Goal: Task Accomplishment & Management: Use online tool/utility

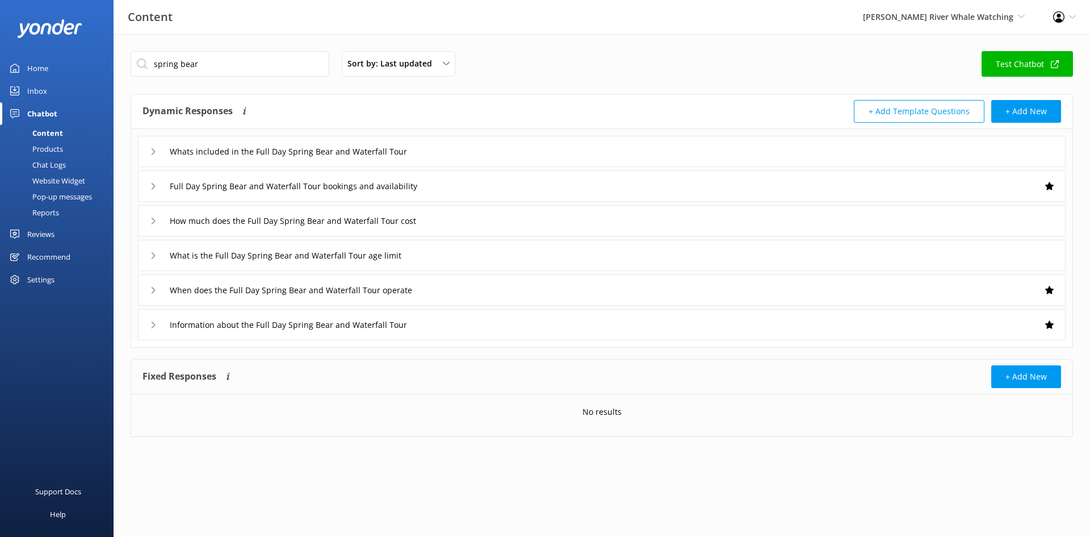
click at [37, 65] on div "Home" at bounding box center [37, 68] width 21 height 23
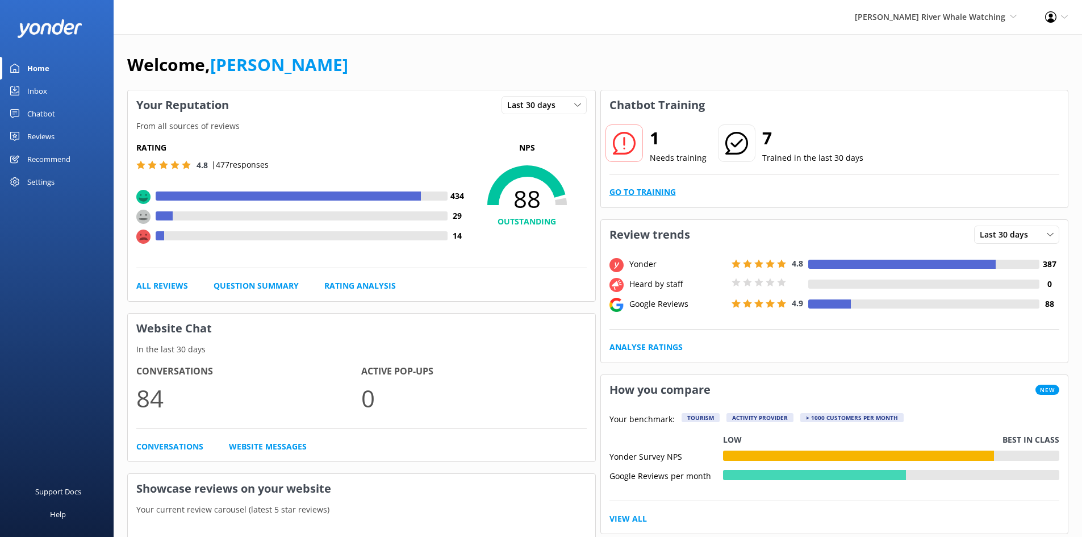
click at [653, 190] on link "Go to Training" at bounding box center [642, 192] width 66 height 12
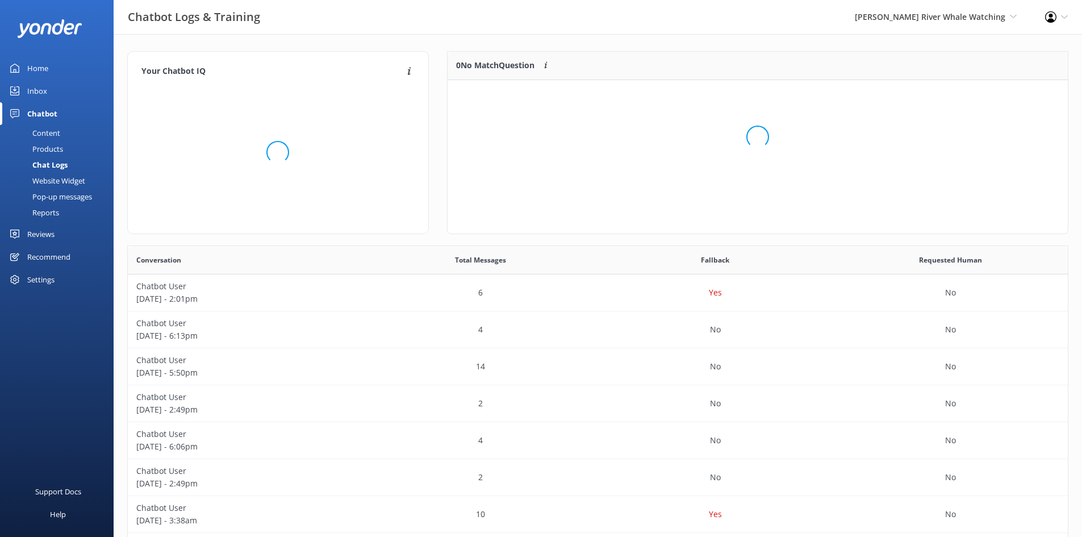
scroll to position [49, 612]
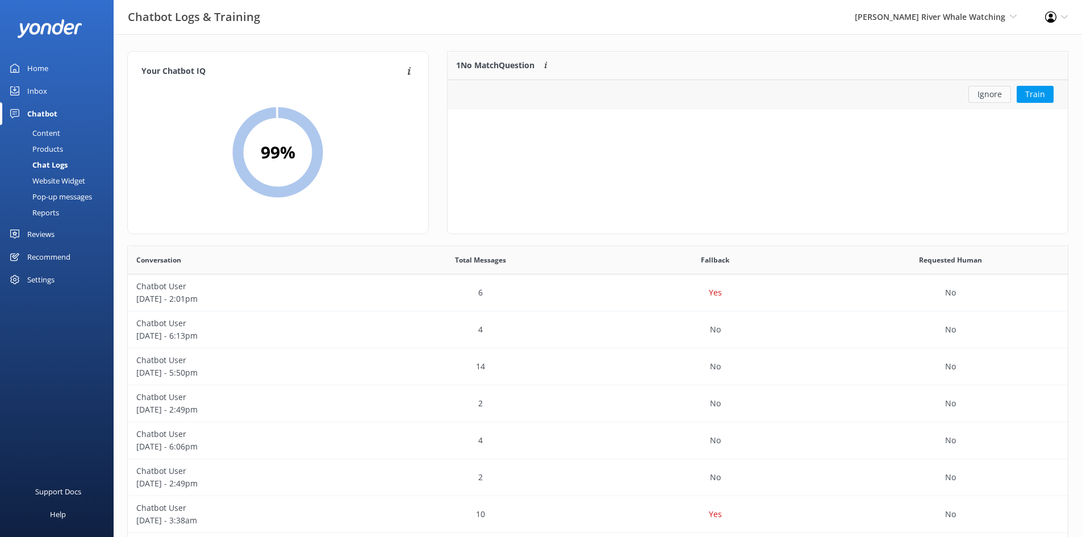
click at [998, 98] on button "Ignore" at bounding box center [989, 94] width 43 height 17
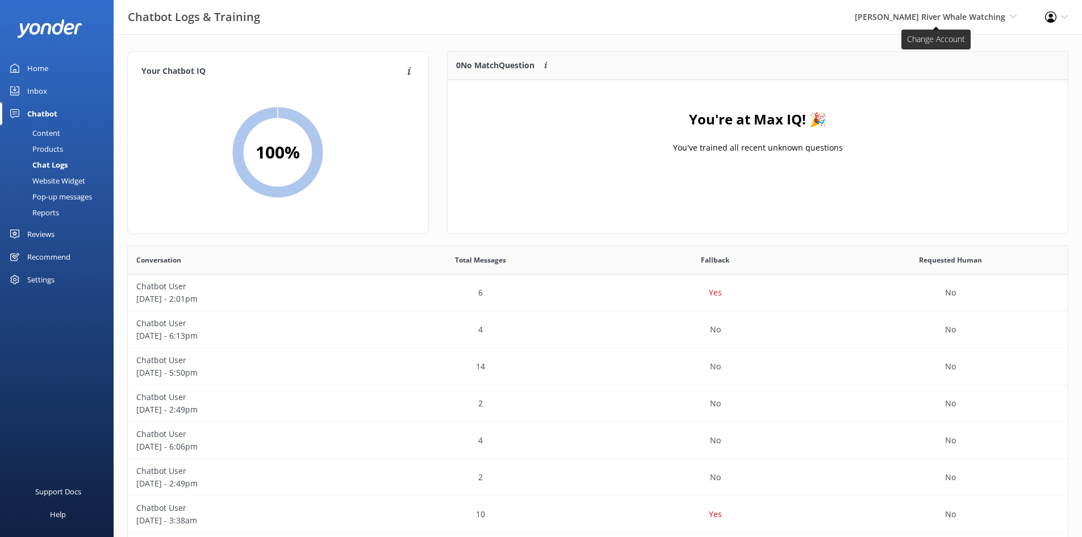
click at [931, 15] on span "[PERSON_NAME] River Whale Watching" at bounding box center [930, 16] width 150 height 11
click at [941, 48] on link "Wildcoast Adventures" at bounding box center [975, 48] width 114 height 27
